Goal: Information Seeking & Learning: Learn about a topic

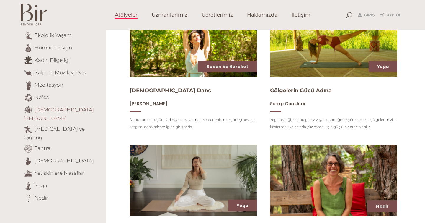
scroll to position [126, 0]
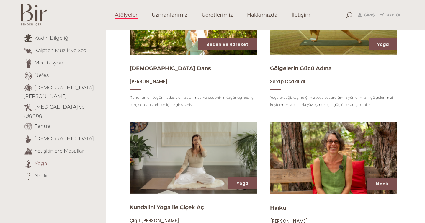
click at [41, 160] on link "Yoga" at bounding box center [41, 163] width 13 height 6
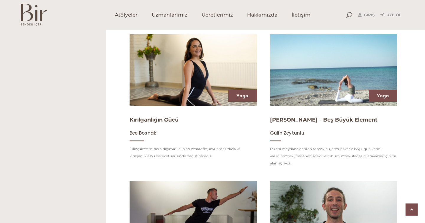
scroll to position [374, 0]
click at [175, 64] on img at bounding box center [193, 70] width 131 height 74
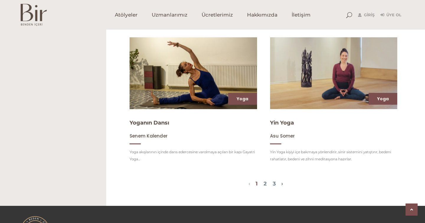
scroll to position [658, 0]
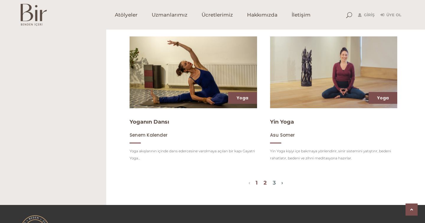
click at [265, 184] on link "2" at bounding box center [265, 182] width 3 height 6
click at [265, 181] on link "2" at bounding box center [265, 182] width 3 height 6
click at [266, 183] on link "2" at bounding box center [265, 182] width 3 height 6
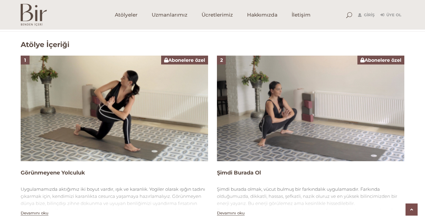
scroll to position [369, 0]
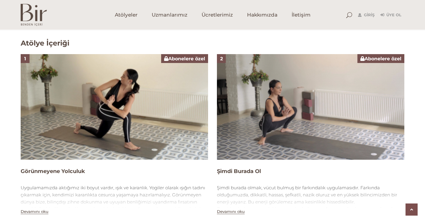
click at [118, 128] on img at bounding box center [115, 106] width 188 height 105
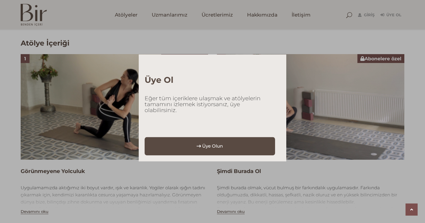
click at [216, 147] on span "Üye Olun" at bounding box center [212, 146] width 21 height 9
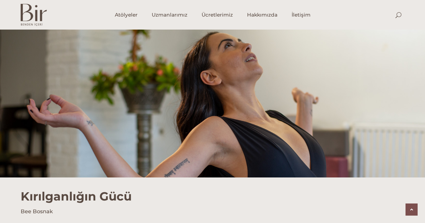
scroll to position [369, 0]
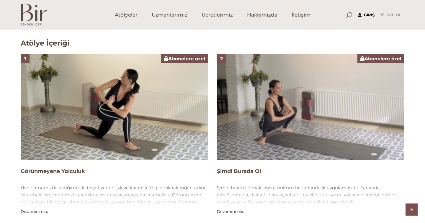
click at [372, 12] on link "Giriş" at bounding box center [366, 15] width 17 height 7
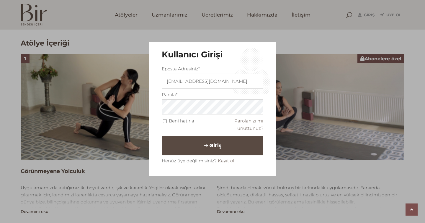
click at [209, 144] on span "Giriş" at bounding box center [215, 145] width 12 height 10
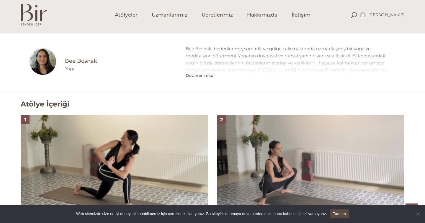
scroll to position [352, 0]
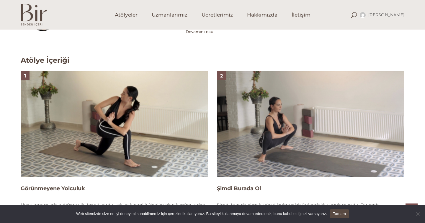
click at [141, 135] on img at bounding box center [115, 123] width 188 height 105
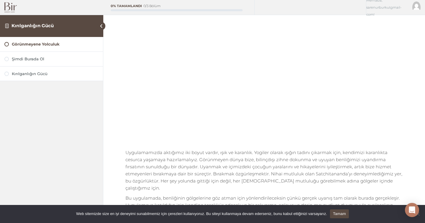
scroll to position [69, 0]
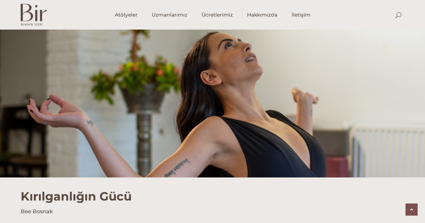
scroll to position [352, 0]
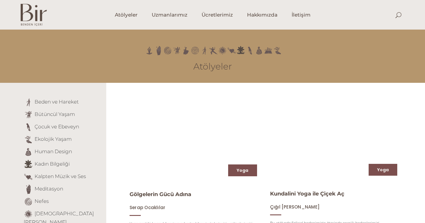
scroll to position [658, 0]
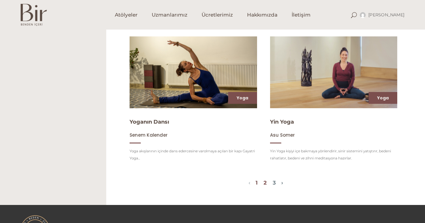
click at [265, 181] on link "2" at bounding box center [265, 182] width 3 height 6
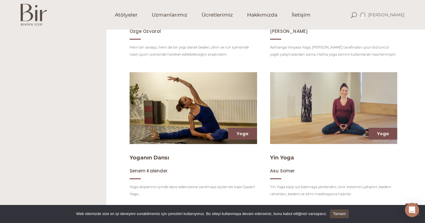
scroll to position [640, 0]
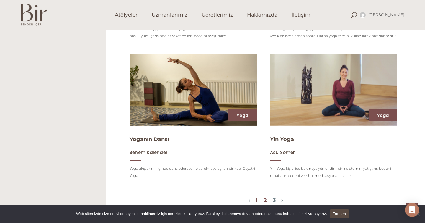
click at [265, 200] on link "2" at bounding box center [265, 200] width 3 height 6
click at [349, 213] on link "Tamam" at bounding box center [339, 213] width 19 height 9
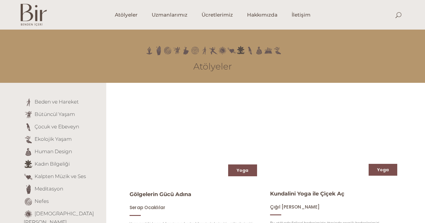
scroll to position [640, 0]
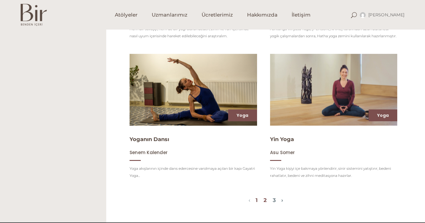
click at [266, 198] on link "2" at bounding box center [265, 200] width 3 height 6
click at [266, 201] on link "2" at bounding box center [265, 200] width 3 height 6
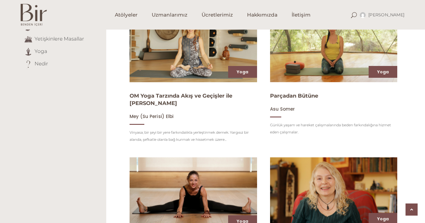
scroll to position [226, 0]
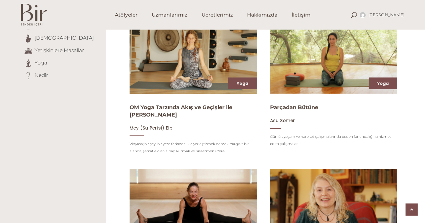
click at [213, 55] on img at bounding box center [193, 58] width 131 height 74
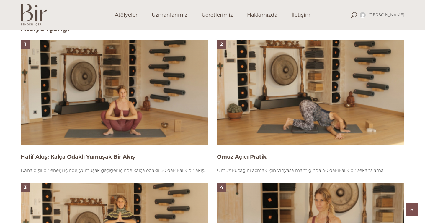
scroll to position [384, 0]
click at [136, 79] on img at bounding box center [115, 91] width 188 height 105
